Goal: Entertainment & Leisure: Consume media (video, audio)

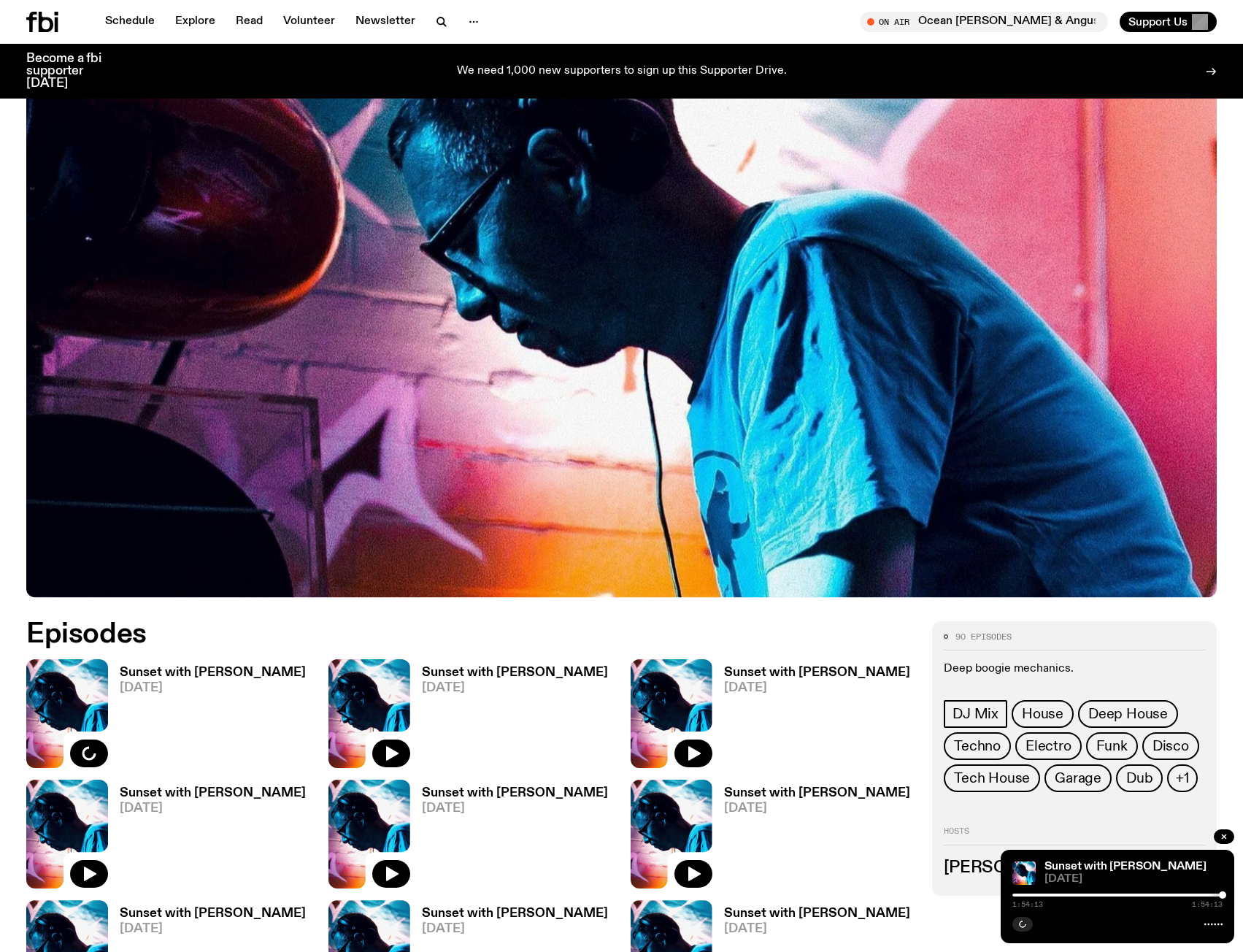
scroll to position [287, 0]
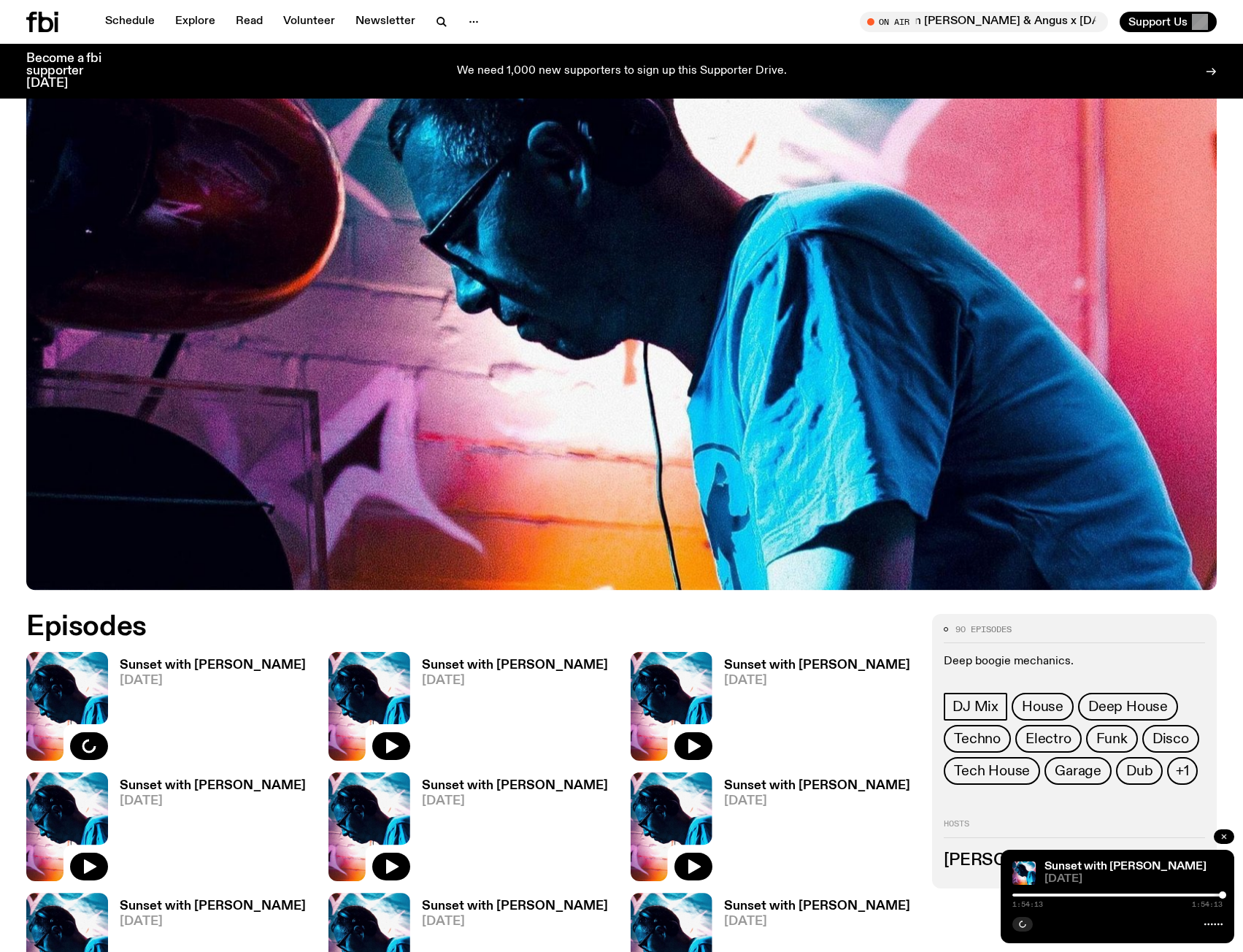
click at [1226, 837] on icon "button" at bounding box center [1224, 836] width 9 height 9
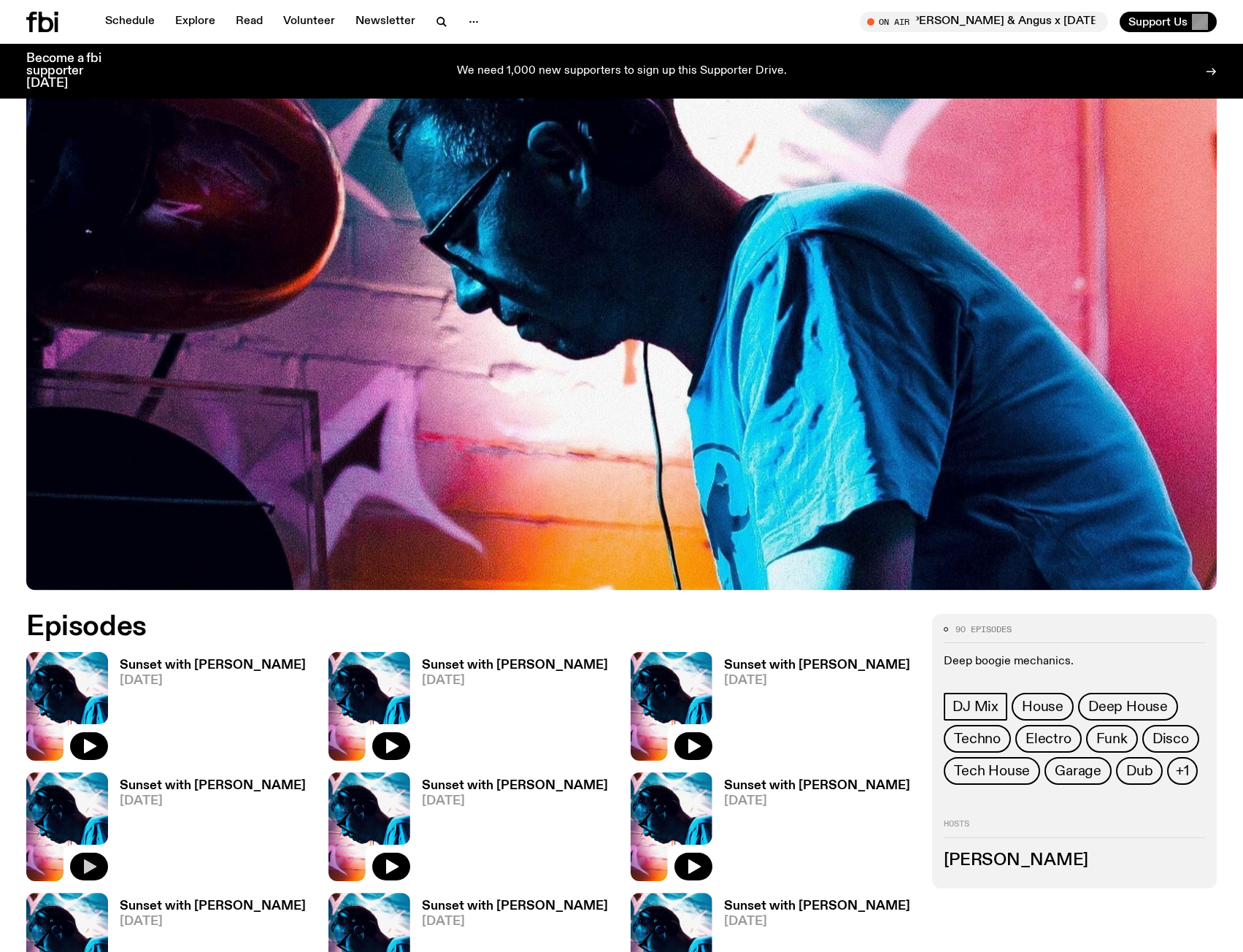
click at [91, 865] on icon "button" at bounding box center [90, 867] width 13 height 15
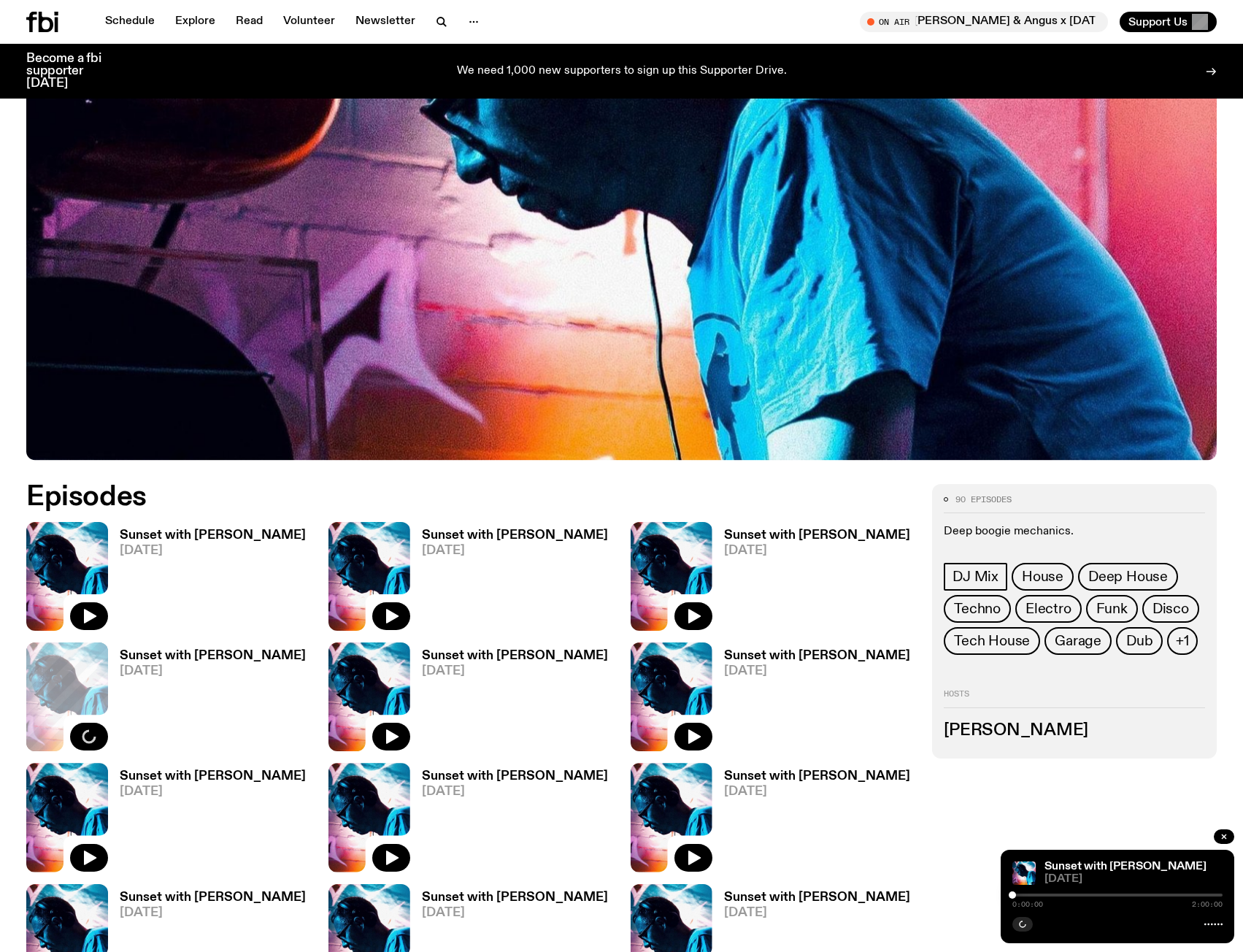
scroll to position [433, 0]
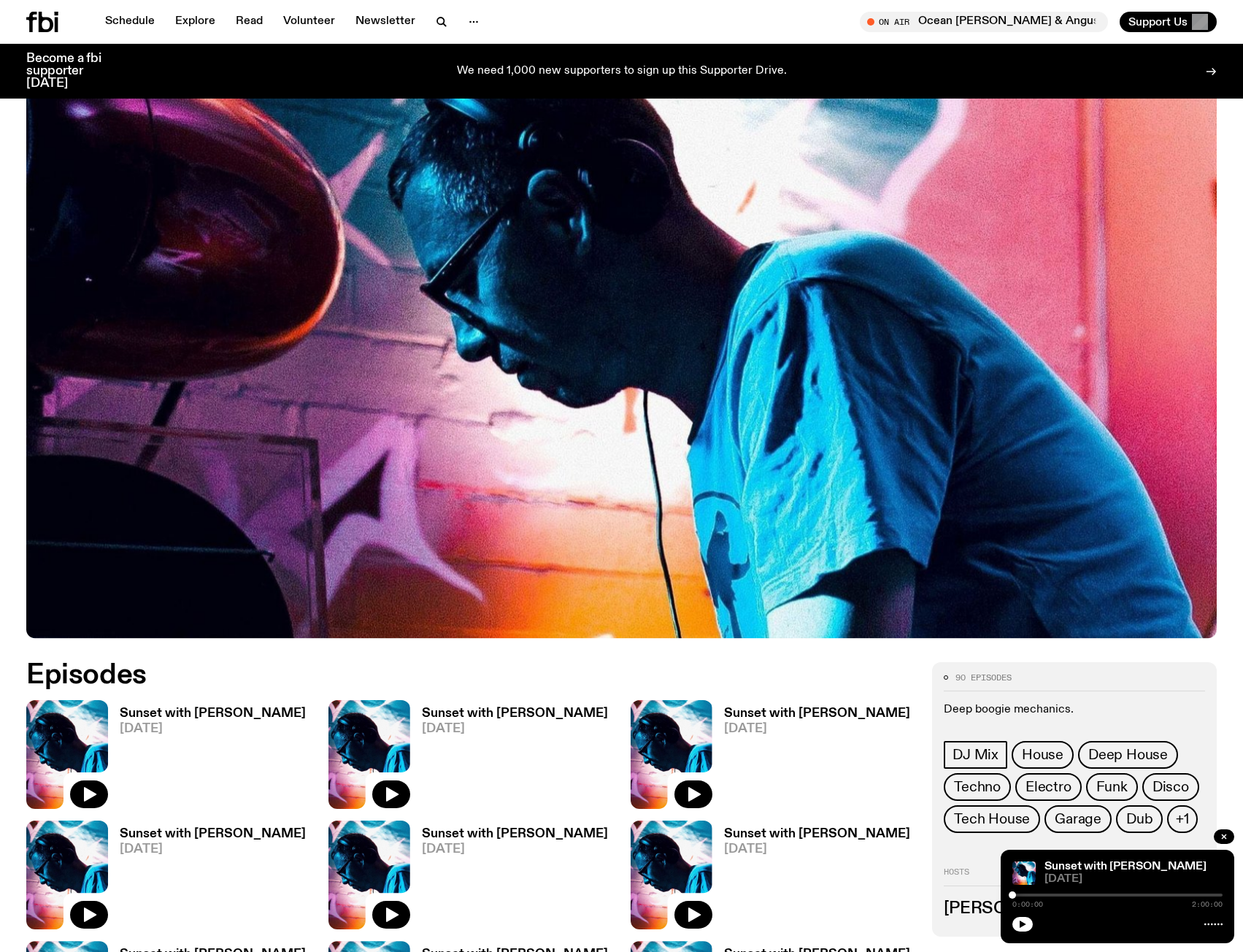
scroll to position [435, 0]
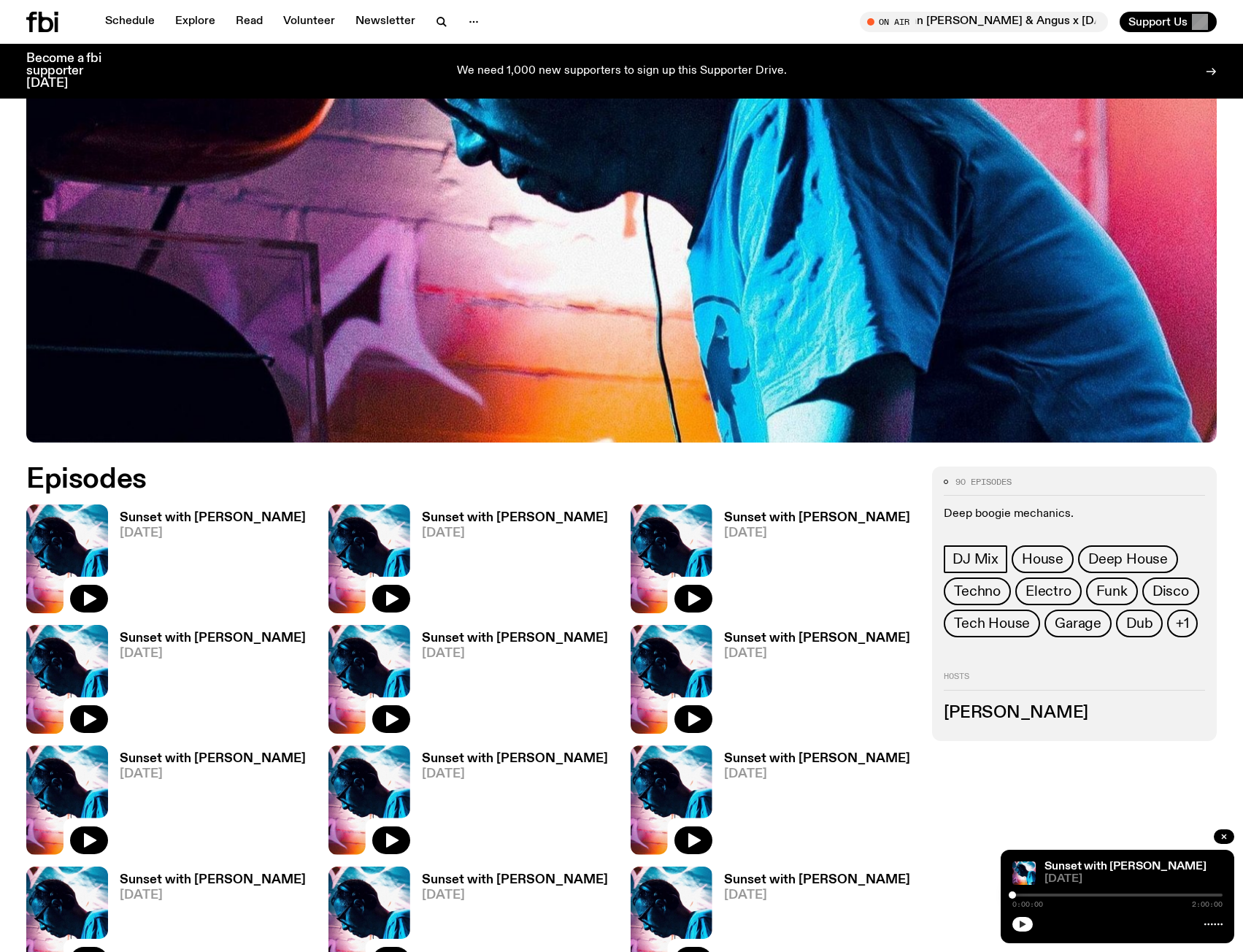
click at [1022, 924] on icon "button" at bounding box center [1023, 924] width 7 height 7
click at [1020, 927] on icon "button" at bounding box center [1022, 924] width 9 height 9
click at [1021, 924] on icon "button" at bounding box center [1023, 924] width 7 height 7
click at [79, 715] on button "button" at bounding box center [89, 719] width 38 height 28
click at [1027, 920] on button "button" at bounding box center [1022, 924] width 21 height 15
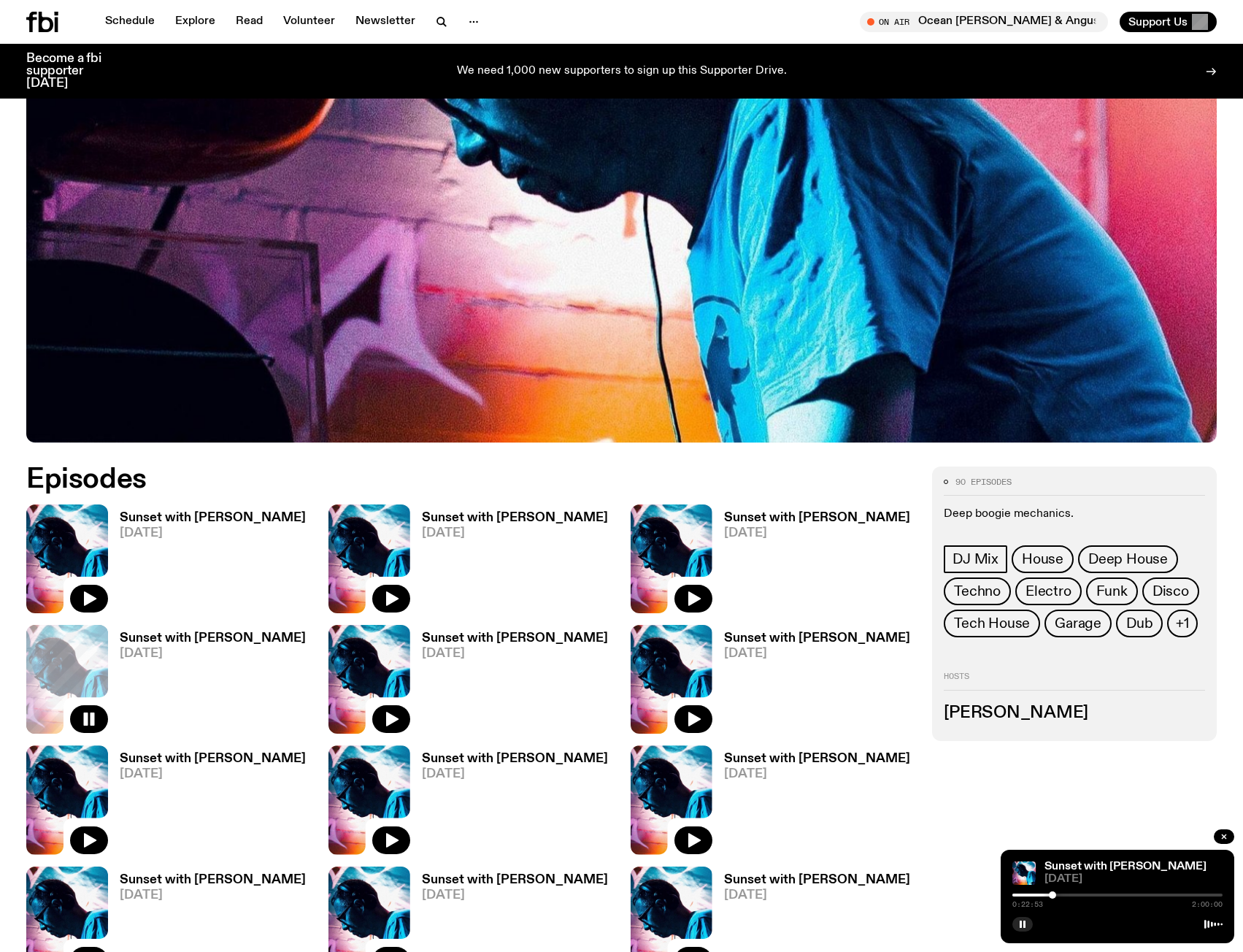
click at [85, 718] on rect "button" at bounding box center [86, 718] width 4 height 13
